Goal: Navigation & Orientation: Find specific page/section

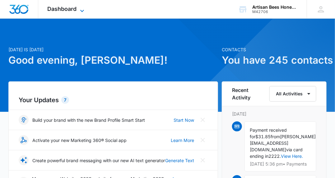
click at [82, 8] on icon at bounding box center [81, 10] width 7 height 7
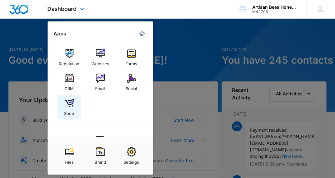
click at [72, 106] on img at bounding box center [69, 103] width 9 height 9
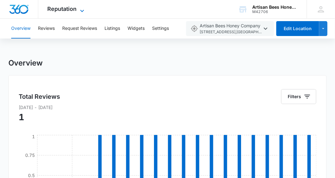
click at [83, 10] on icon at bounding box center [81, 10] width 7 height 7
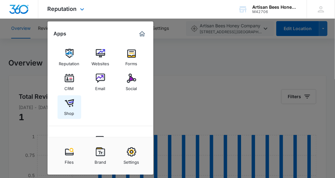
click at [67, 105] on img at bounding box center [69, 103] width 9 height 9
